Goal: Transaction & Acquisition: Download file/media

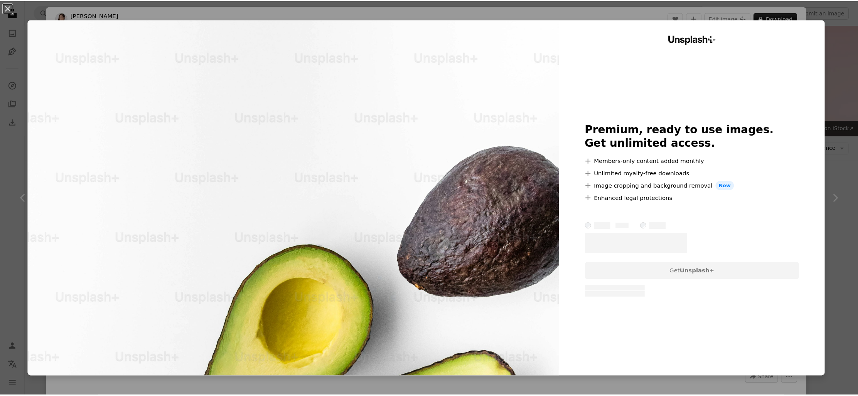
scroll to position [2961, 0]
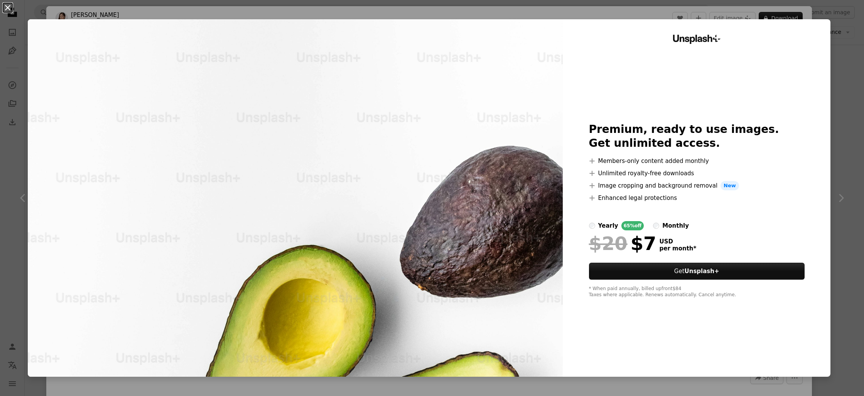
click at [11, 6] on button "An X shape" at bounding box center [7, 7] width 9 height 9
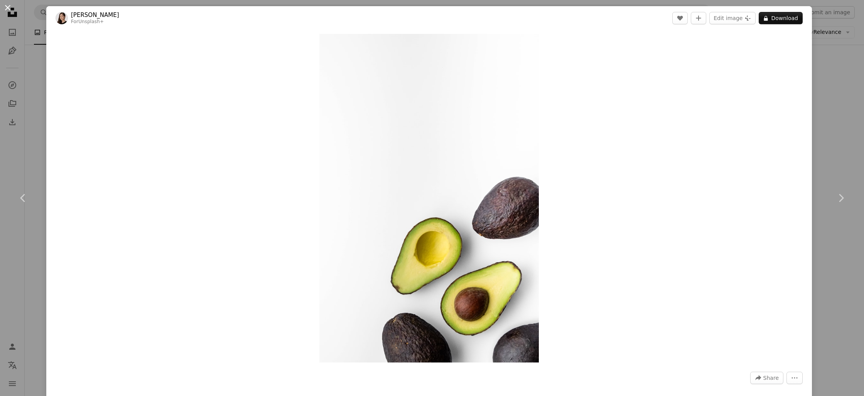
click at [10, 9] on button "An X shape" at bounding box center [7, 7] width 9 height 9
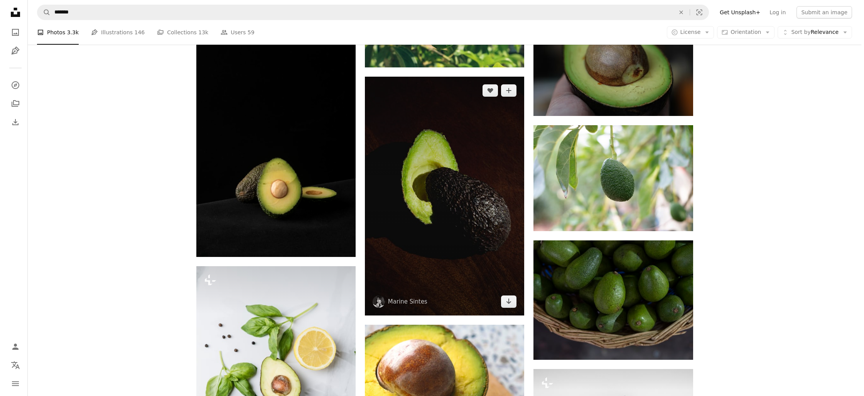
scroll to position [6467, 0]
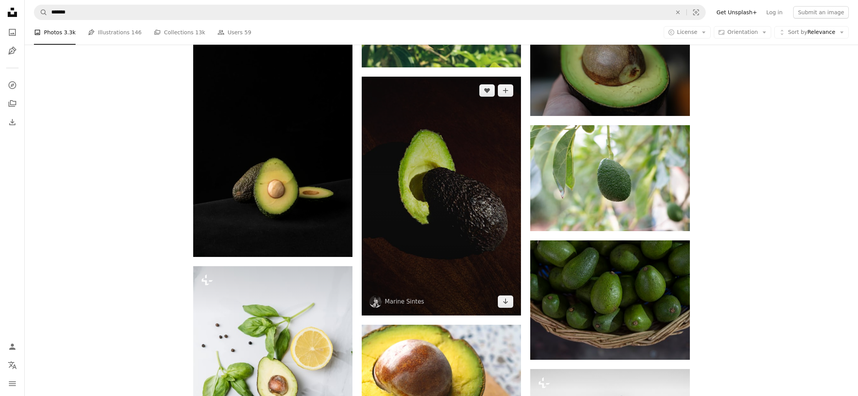
click at [452, 211] on img at bounding box center [441, 196] width 159 height 239
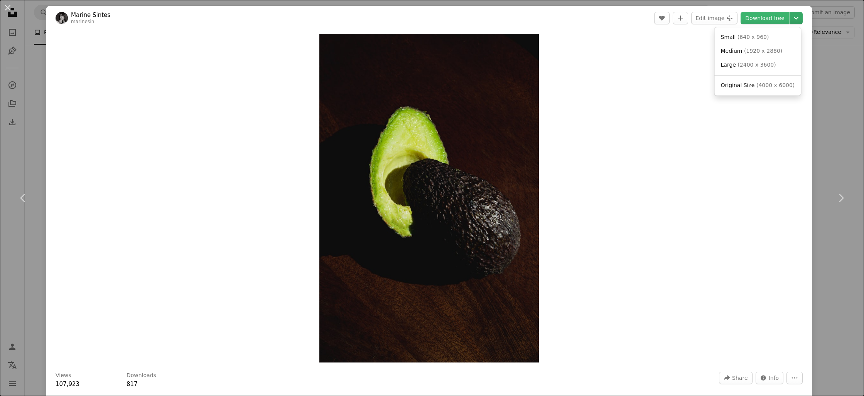
click at [789, 13] on button "Chevron down" at bounding box center [795, 18] width 13 height 12
click at [755, 66] on span "( 2400 x 3600 )" at bounding box center [756, 65] width 38 height 6
